Goal: Find specific page/section: Find specific page/section

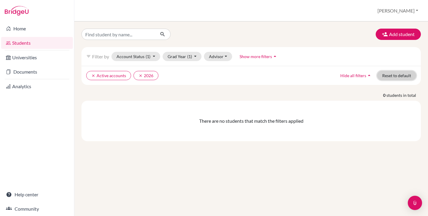
click at [401, 78] on button "Reset to default" at bounding box center [396, 75] width 39 height 9
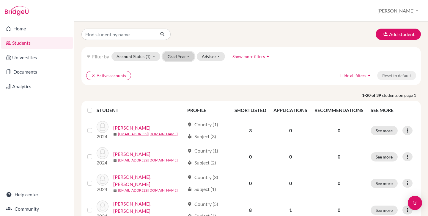
click at [174, 57] on button "Grad Year" at bounding box center [179, 56] width 32 height 9
click at [95, 76] on icon "clear" at bounding box center [93, 75] width 4 height 4
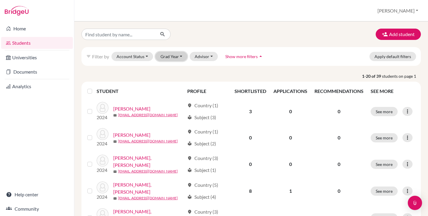
click at [170, 57] on button "Grad Year" at bounding box center [171, 56] width 32 height 9
click at [170, 58] on button "Grad Year" at bounding box center [171, 56] width 32 height 9
click at [149, 56] on button "Account Status" at bounding box center [132, 56] width 42 height 9
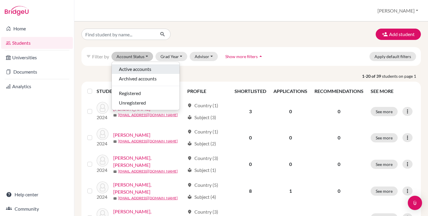
click at [146, 65] on span "Active accounts" at bounding box center [135, 68] width 32 height 7
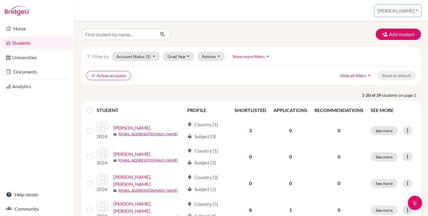
click at [402, 9] on button "[PERSON_NAME]" at bounding box center [398, 10] width 46 height 11
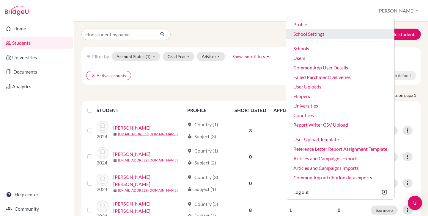
click at [334, 36] on link "School Settings" at bounding box center [340, 34] width 108 height 10
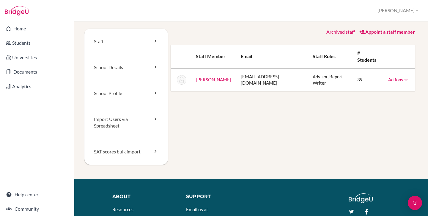
click at [273, 68] on td "[EMAIL_ADDRESS][DOMAIN_NAME]" at bounding box center [272, 79] width 72 height 23
copy tr "[EMAIL_ADDRESS][DOMAIN_NAME]"
click at [133, 115] on link "Import Users via Spreadsheet" at bounding box center [126, 122] width 84 height 33
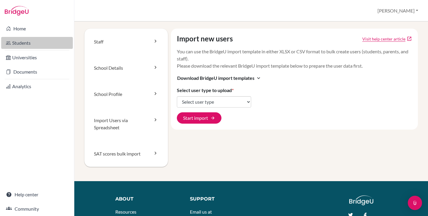
click at [34, 40] on link "Students" at bounding box center [37, 43] width 72 height 12
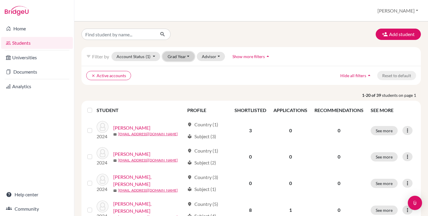
click at [179, 53] on button "Grad Year" at bounding box center [179, 56] width 32 height 9
click at [405, 15] on button "[PERSON_NAME]" at bounding box center [398, 10] width 46 height 11
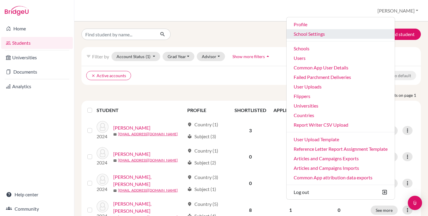
click at [344, 32] on link "School Settings" at bounding box center [341, 34] width 108 height 10
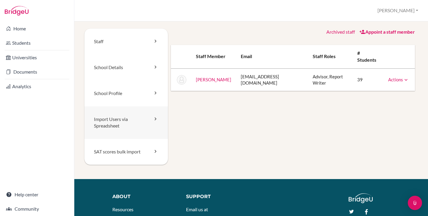
click at [117, 129] on link "Import Users via Spreadsheet" at bounding box center [126, 122] width 84 height 33
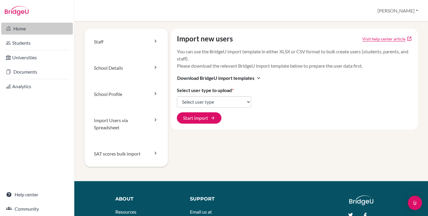
click at [22, 28] on link "Home" at bounding box center [37, 29] width 72 height 12
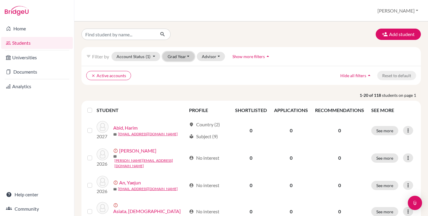
click at [171, 57] on button "Grad Year" at bounding box center [179, 56] width 32 height 9
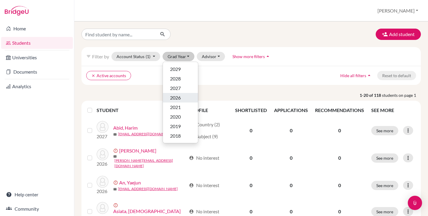
click at [182, 99] on div "2026" at bounding box center [180, 97] width 21 height 7
